Goal: Task Accomplishment & Management: Manage account settings

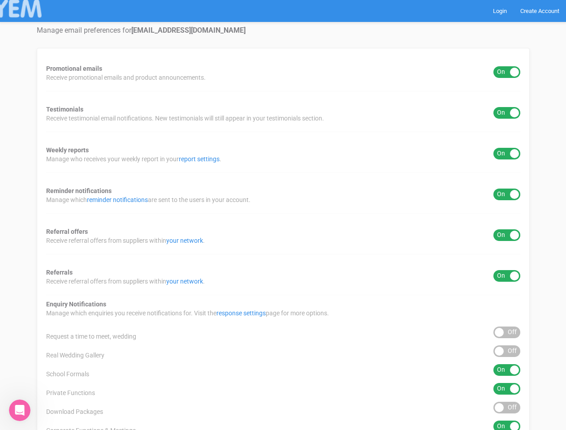
click at [283, 215] on div "Promotional emails ON OFF Receive promotional emails and product announcements.…" at bounding box center [283, 333] width 493 height 570
click at [507, 72] on div "ON OFF" at bounding box center [506, 72] width 27 height 12
click at [507, 113] on div "ON OFF" at bounding box center [506, 113] width 27 height 12
click at [507, 154] on div "ON OFF" at bounding box center [506, 154] width 27 height 12
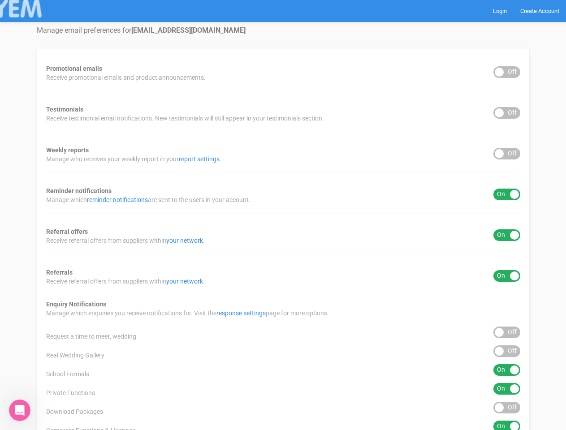
click at [507, 194] on div "ON OFF" at bounding box center [506, 195] width 27 height 12
click at [507, 235] on div "ON OFF" at bounding box center [506, 235] width 27 height 12
click at [507, 276] on div "ON OFF" at bounding box center [506, 276] width 27 height 12
click at [507, 332] on div "ON OFF" at bounding box center [506, 332] width 27 height 12
click at [507, 351] on div "ON OFF" at bounding box center [506, 351] width 27 height 12
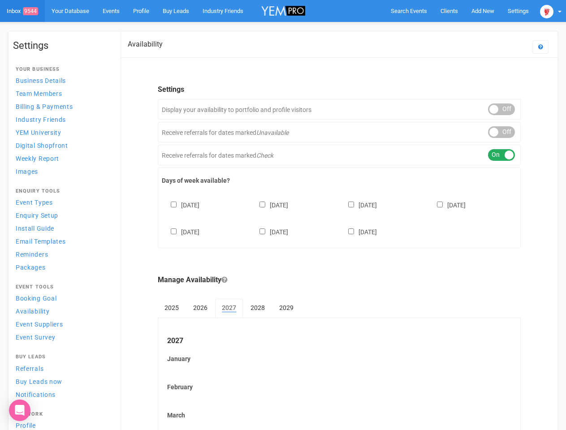
click at [283, 215] on div "[DATE] [DATE] [DATE] [DATE] [DATE] [DATE] [DATE]" at bounding box center [339, 214] width 355 height 54
click at [283, 215] on div "Sunday Monday Tuesday Wednesday Thursday Friday Saturday" at bounding box center [339, 214] width 355 height 54
click at [408, 11] on span "Search Events" at bounding box center [409, 11] width 36 height 7
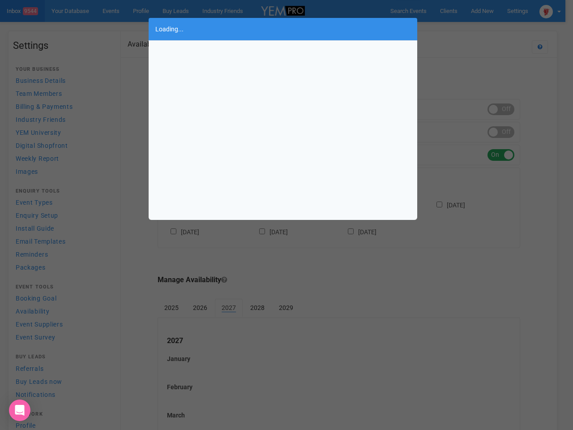
click at [482, 11] on div "Loading..." at bounding box center [286, 215] width 573 height 430
click at [462, 29] on div "Loading..." at bounding box center [286, 215] width 573 height 430
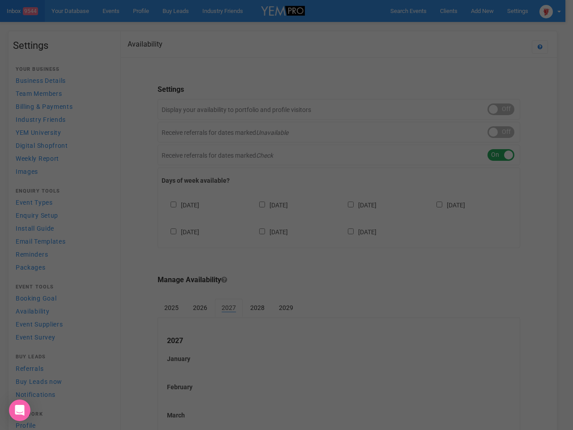
click at [550, 11] on div at bounding box center [286, 215] width 573 height 430
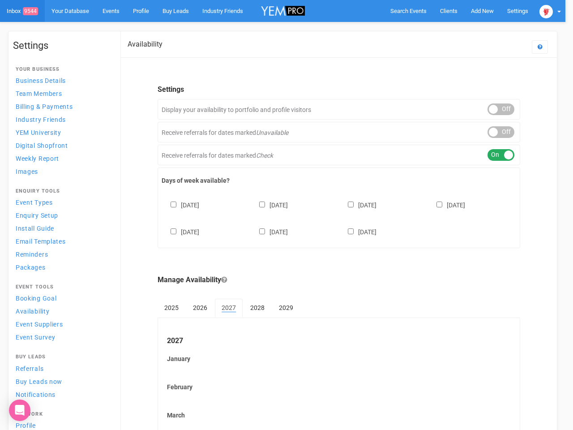
click at [501, 109] on div "ON OFF" at bounding box center [501, 109] width 27 height 12
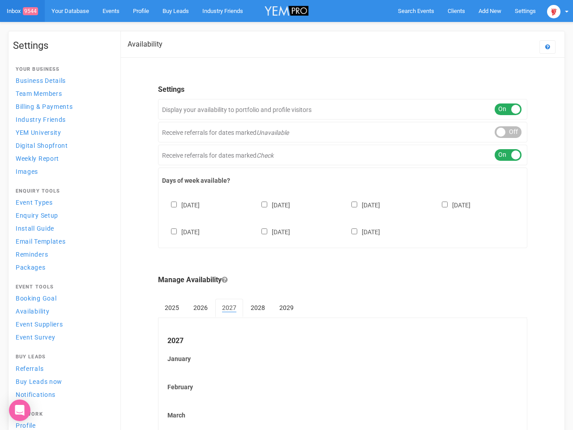
click at [501, 132] on div "ON OFF" at bounding box center [508, 132] width 27 height 12
click at [501, 155] on div "ON OFF" at bounding box center [508, 155] width 27 height 12
click at [339, 217] on div "Sunday Monday Tuesday Wednesday Thursday Friday Saturday" at bounding box center [342, 214] width 361 height 54
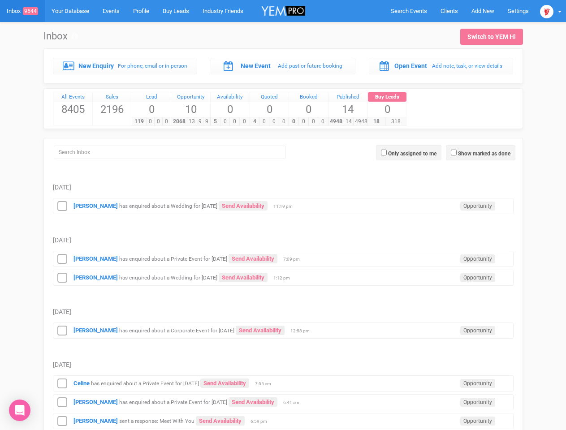
click at [283, 215] on td "[DATE]" at bounding box center [283, 231] width 460 height 34
click at [408, 11] on span "Search Events" at bounding box center [409, 11] width 36 height 7
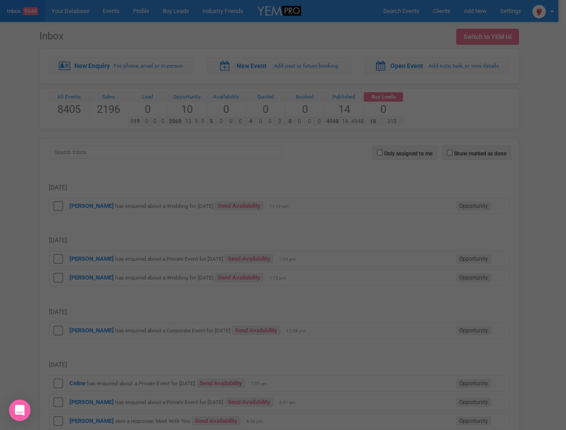
click at [482, 11] on div at bounding box center [283, 215] width 566 height 430
click at [550, 11] on div at bounding box center [283, 215] width 566 height 430
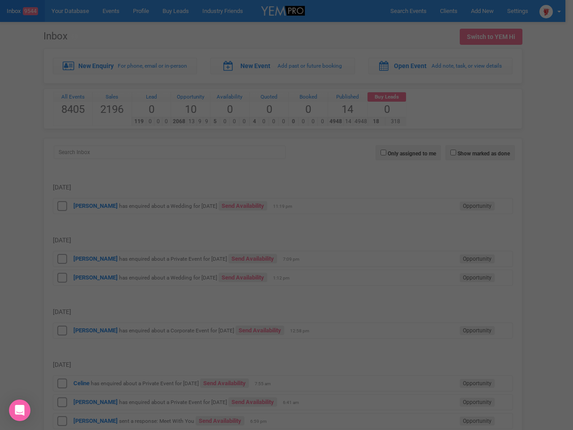
click at [480, 153] on div at bounding box center [286, 215] width 573 height 430
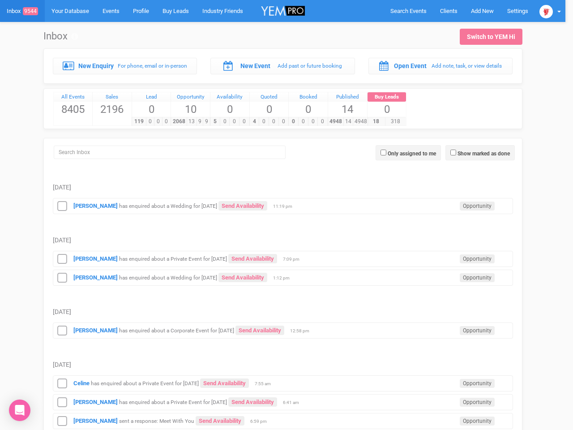
click at [408, 153] on label "Only assigned to me" at bounding box center [412, 154] width 48 height 8
click at [386, 153] on input "Only assigned to me" at bounding box center [384, 153] width 6 height 6
checkbox input "true"
